Goal: Information Seeking & Learning: Learn about a topic

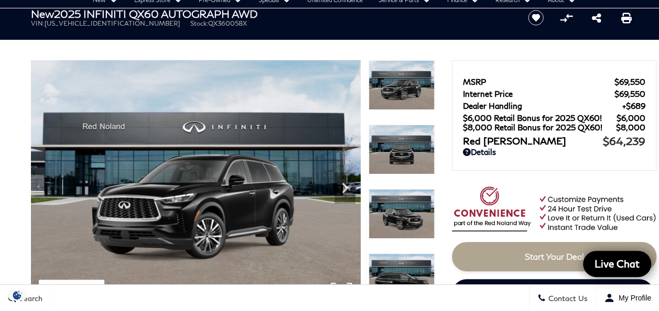
scroll to position [105, 0]
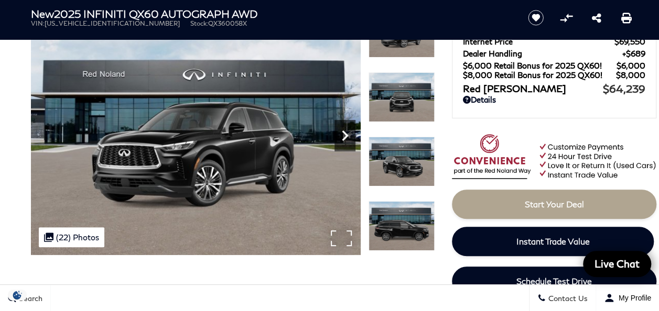
click at [347, 132] on icon "Next" at bounding box center [344, 135] width 21 height 21
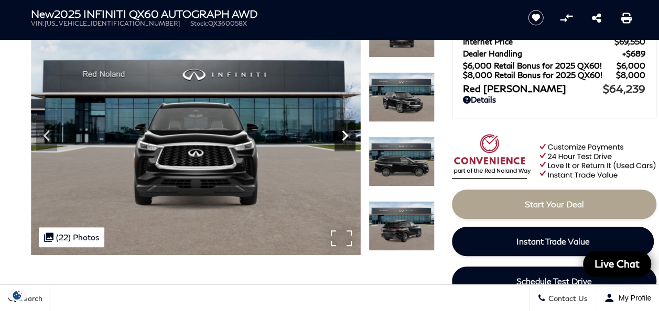
click at [347, 132] on icon "Next" at bounding box center [344, 135] width 21 height 21
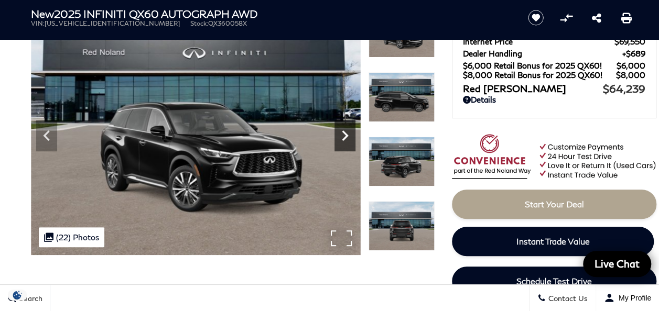
click at [347, 132] on icon "Next" at bounding box center [344, 135] width 21 height 21
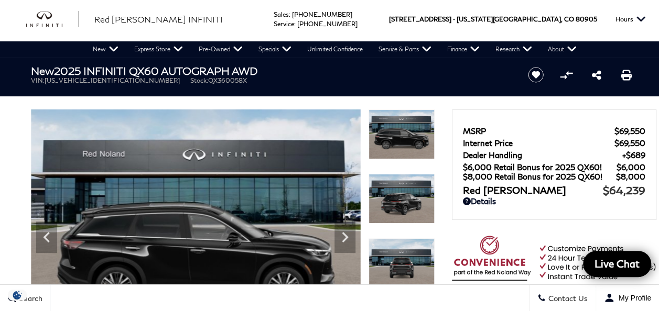
scroll to position [0, 0]
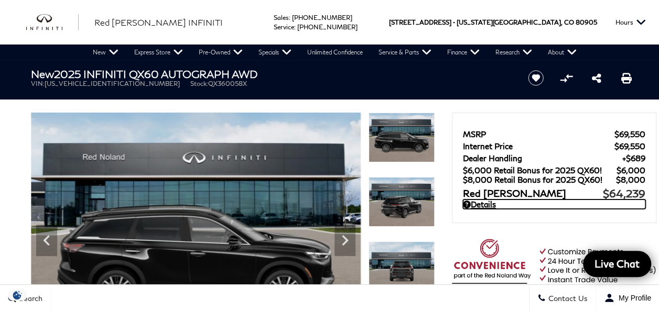
click at [481, 204] on link "Details" at bounding box center [554, 204] width 182 height 9
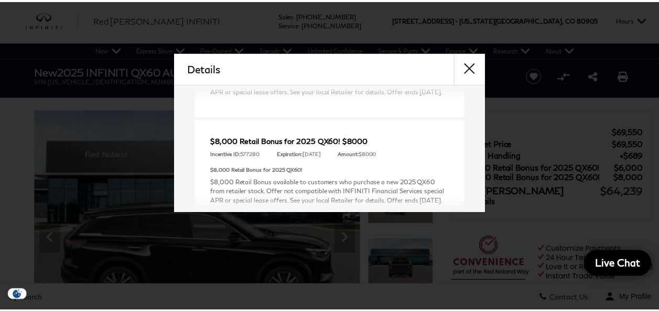
scroll to position [473, 0]
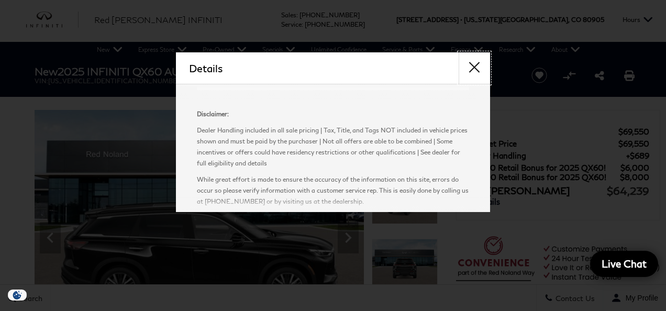
click at [472, 67] on button "close" at bounding box center [474, 67] width 31 height 31
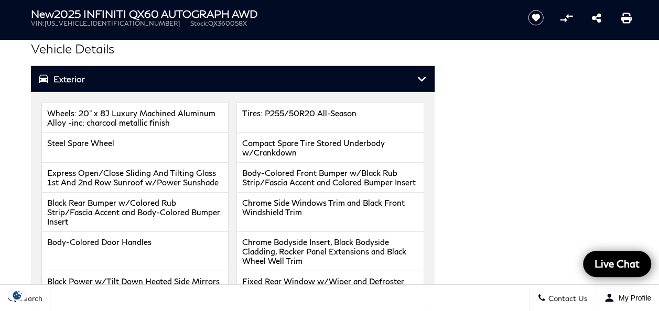
scroll to position [1470, 0]
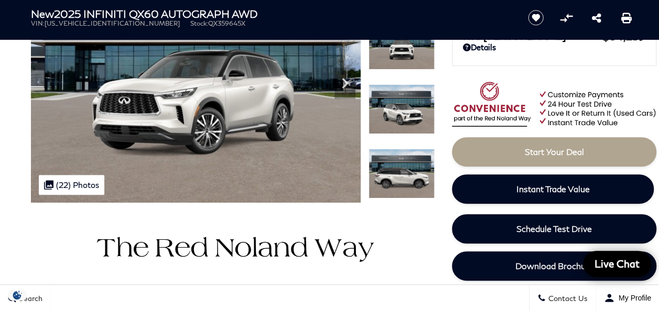
scroll to position [52, 0]
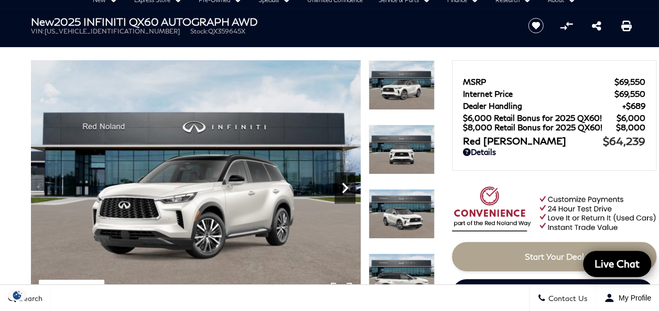
click at [344, 188] on icon "Next" at bounding box center [344, 188] width 21 height 21
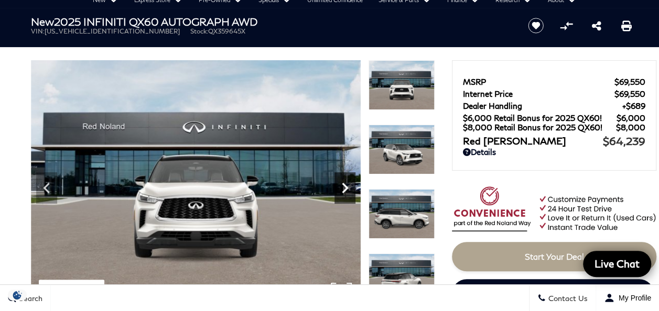
click at [344, 188] on icon "Next" at bounding box center [344, 188] width 21 height 21
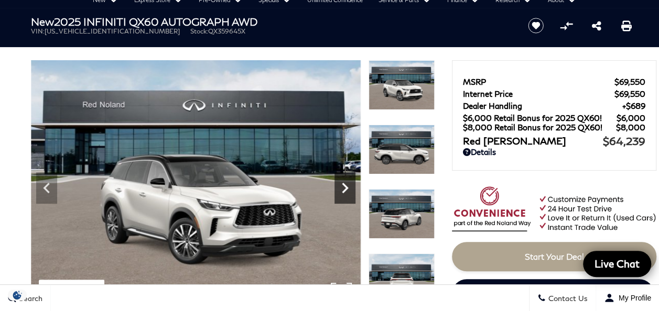
click at [344, 188] on icon "Next" at bounding box center [344, 188] width 21 height 21
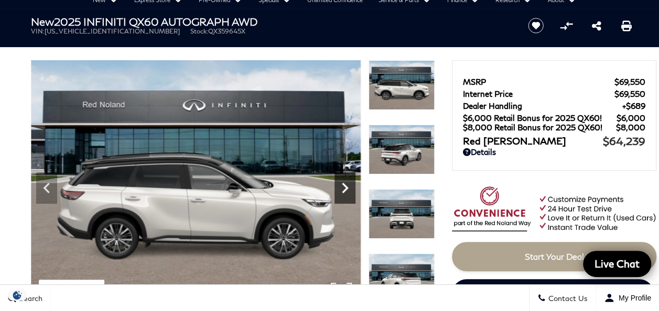
click at [344, 188] on icon "Next" at bounding box center [344, 188] width 21 height 21
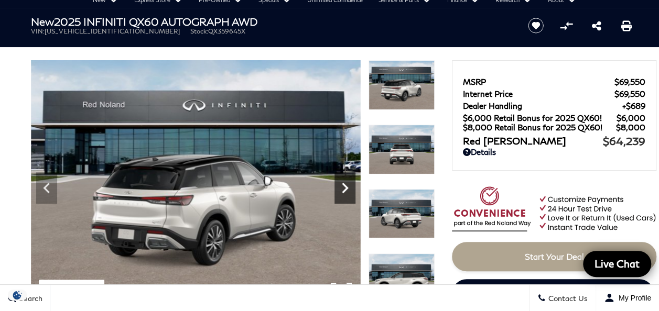
click at [344, 188] on icon "Next" at bounding box center [344, 188] width 21 height 21
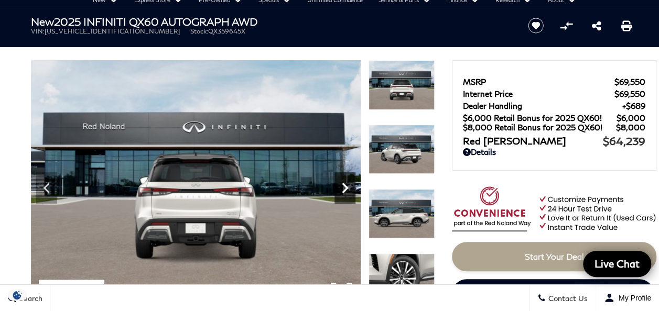
click at [344, 188] on icon "Next" at bounding box center [344, 188] width 21 height 21
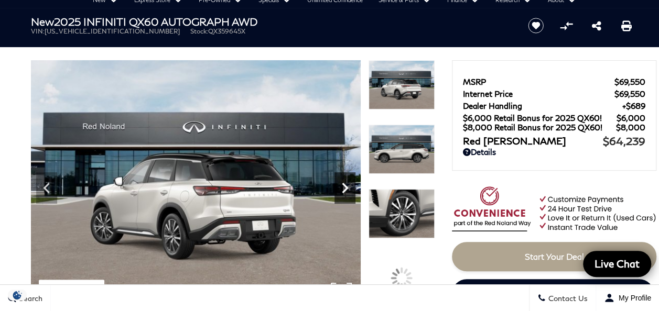
click at [344, 188] on icon "Next" at bounding box center [344, 188] width 21 height 21
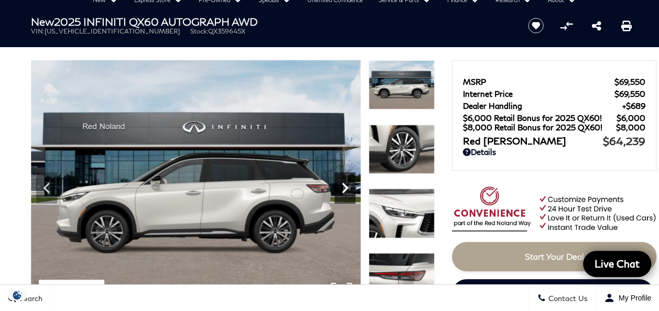
click at [344, 188] on icon "Next" at bounding box center [344, 188] width 21 height 21
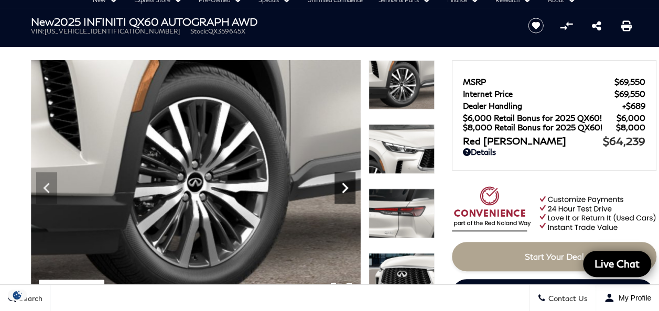
click at [344, 188] on icon "Next" at bounding box center [344, 188] width 21 height 21
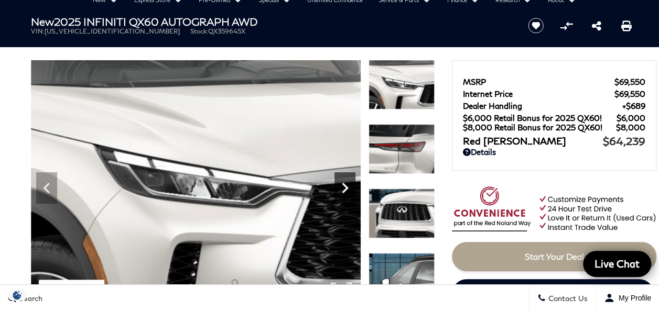
click at [344, 188] on icon "Next" at bounding box center [344, 188] width 21 height 21
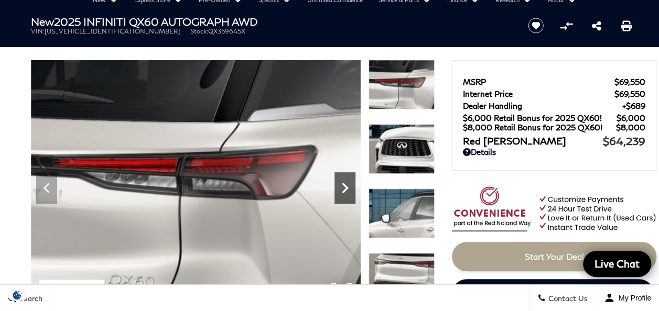
click at [344, 188] on icon "Next" at bounding box center [344, 188] width 21 height 21
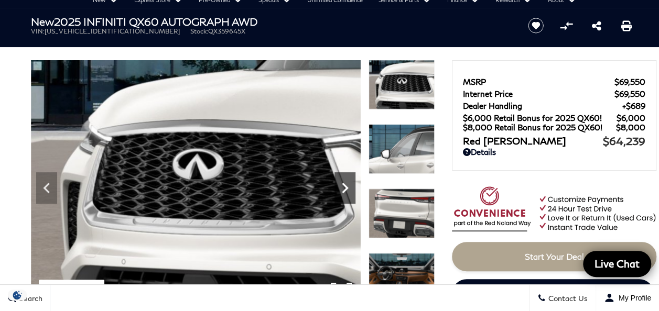
click at [344, 188] on icon "Next" at bounding box center [344, 188] width 21 height 21
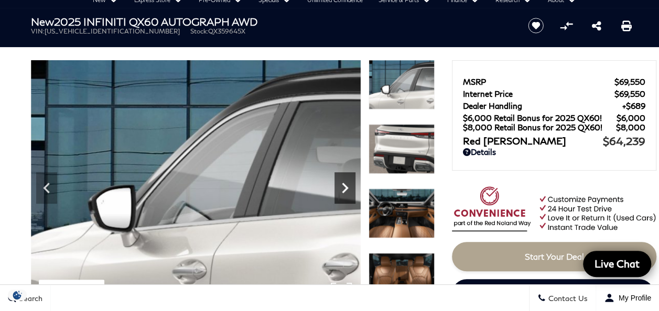
click at [344, 188] on icon "Next" at bounding box center [344, 188] width 21 height 21
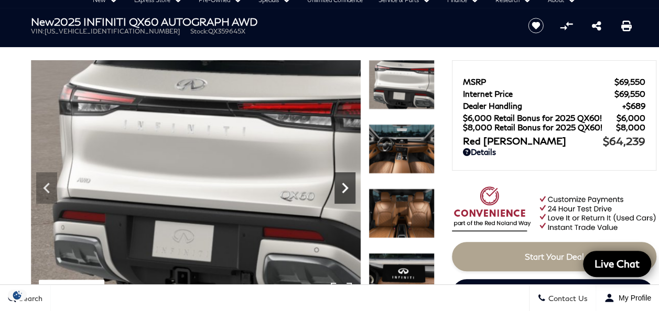
click at [344, 188] on icon "Next" at bounding box center [344, 188] width 21 height 21
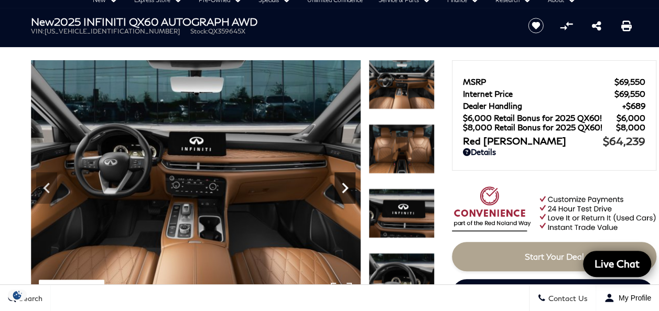
click at [344, 188] on icon "Next" at bounding box center [344, 188] width 21 height 21
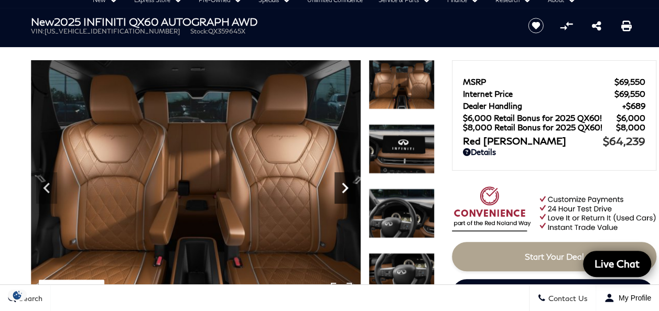
click at [344, 188] on icon "Next" at bounding box center [344, 188] width 21 height 21
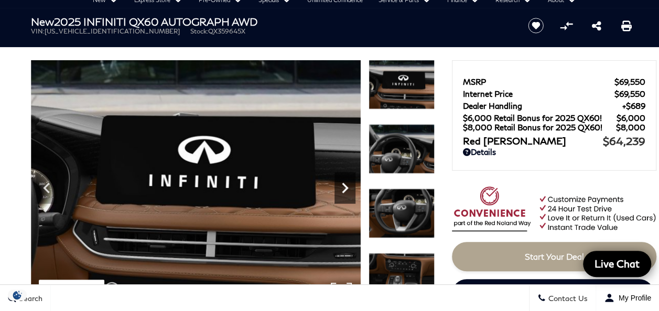
click at [344, 188] on icon "Next" at bounding box center [344, 188] width 21 height 21
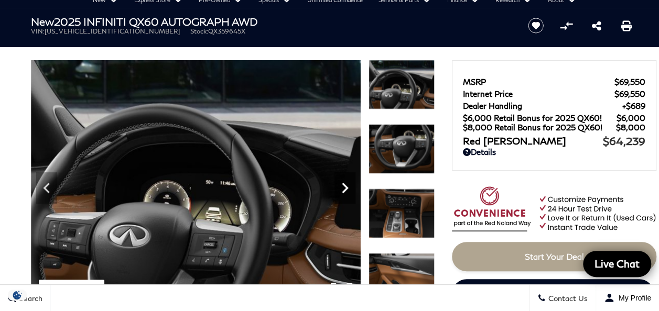
click at [344, 188] on icon "Next" at bounding box center [344, 188] width 21 height 21
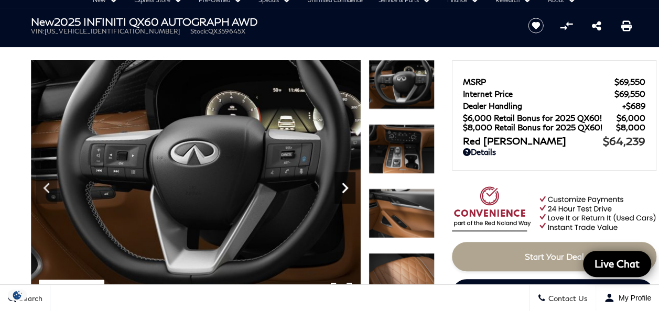
click at [344, 188] on icon "Next" at bounding box center [344, 188] width 21 height 21
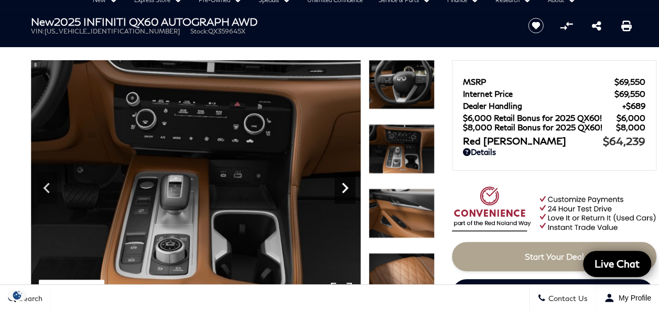
click at [344, 188] on icon "Next" at bounding box center [344, 188] width 21 height 21
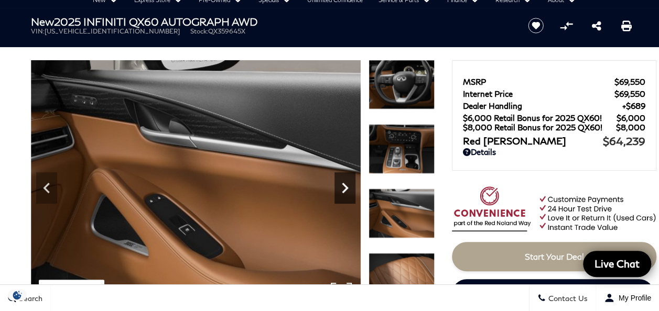
click at [344, 188] on icon "Next" at bounding box center [344, 188] width 21 height 21
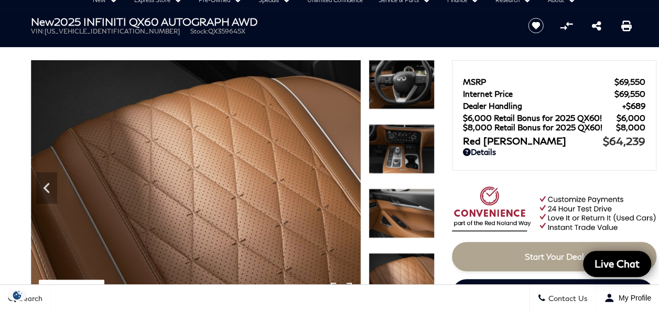
click at [344, 188] on img at bounding box center [196, 183] width 330 height 247
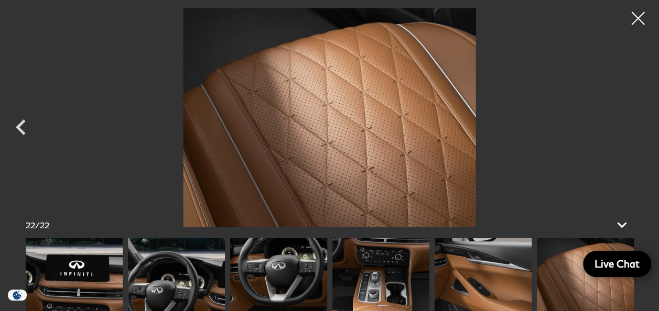
click at [344, 188] on img at bounding box center [329, 118] width 554 height 220
click at [638, 23] on div at bounding box center [638, 19] width 28 height 28
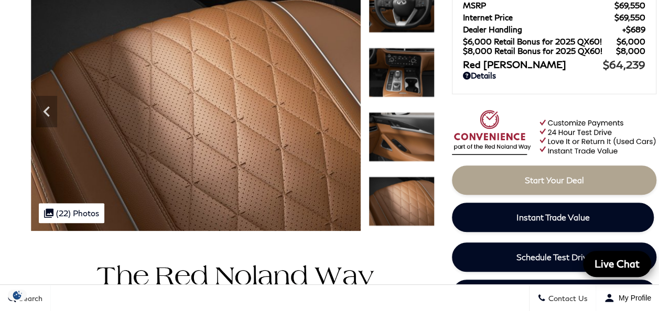
scroll to position [0, 0]
